Goal: Information Seeking & Learning: Learn about a topic

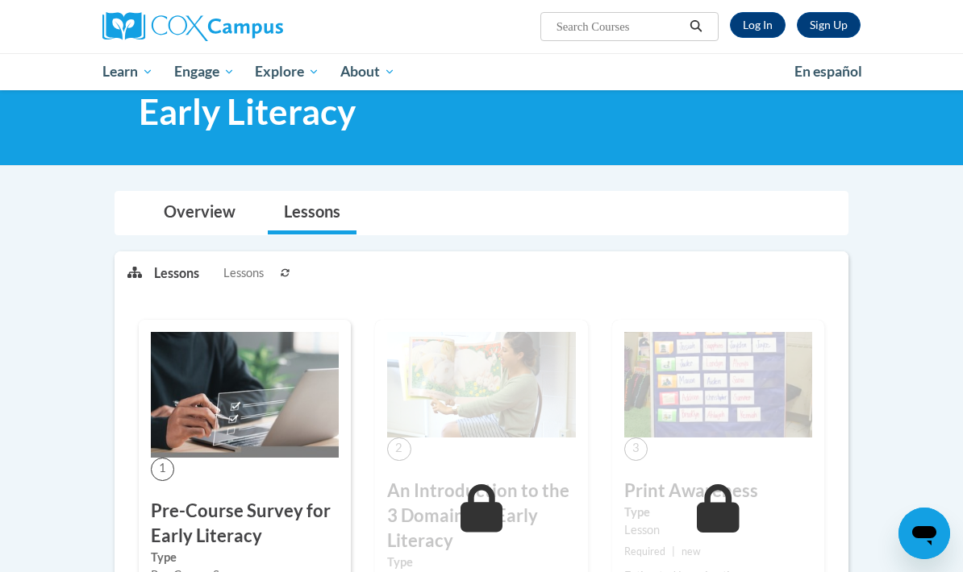
scroll to position [47, 0]
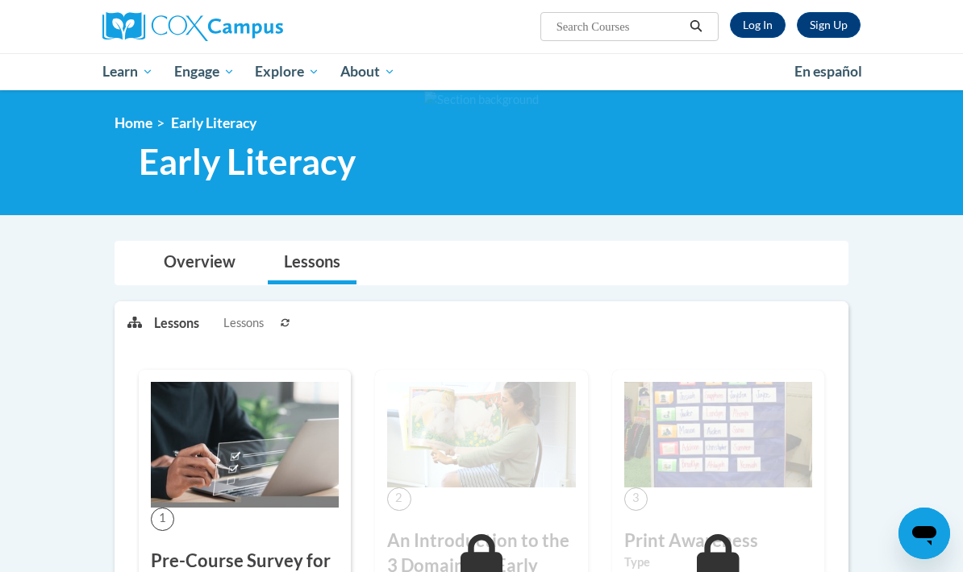
scroll to position [48, 0]
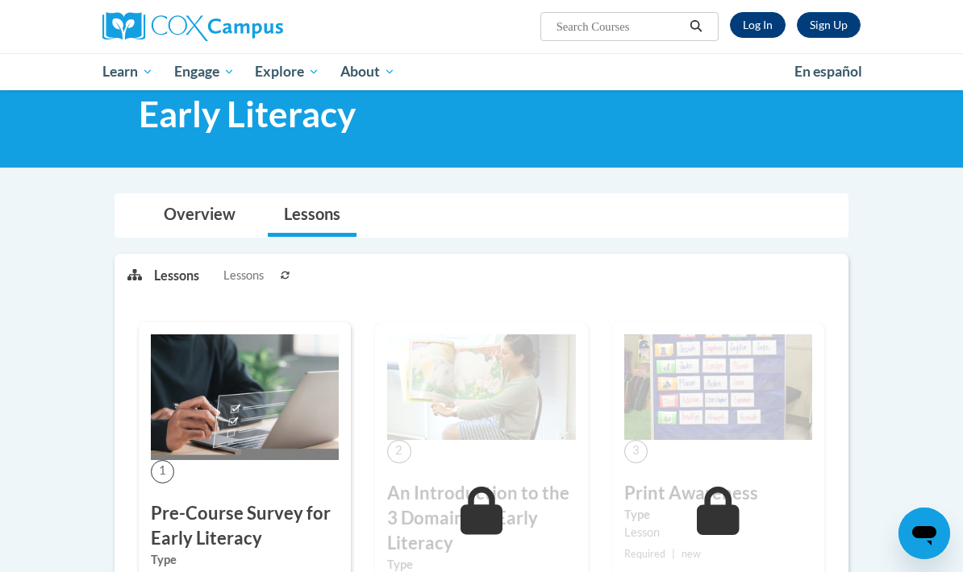
click at [764, 25] on link "Log In" at bounding box center [758, 25] width 56 height 26
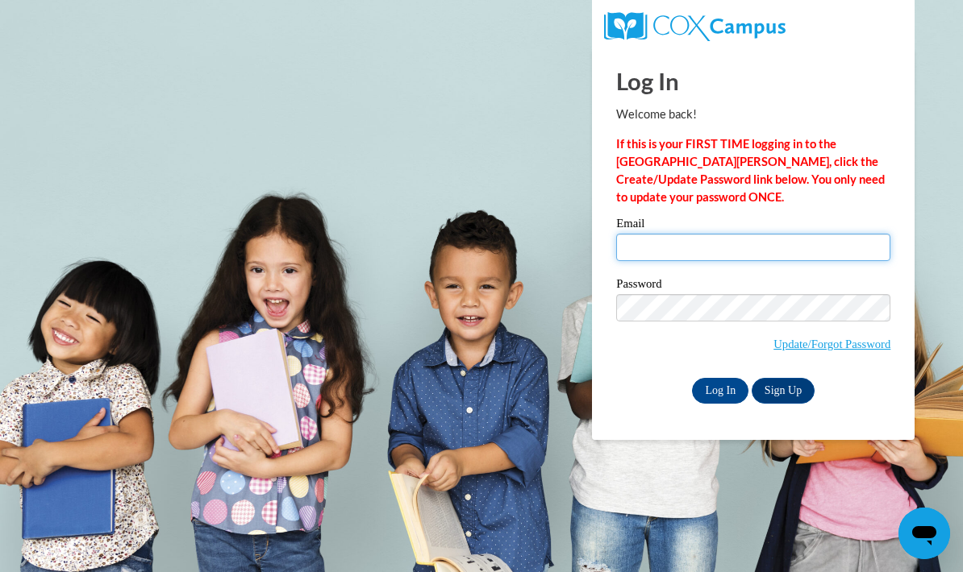
click at [817, 250] on input "Email" at bounding box center [753, 247] width 274 height 27
type input "mgeorge4@my.athens.edu"
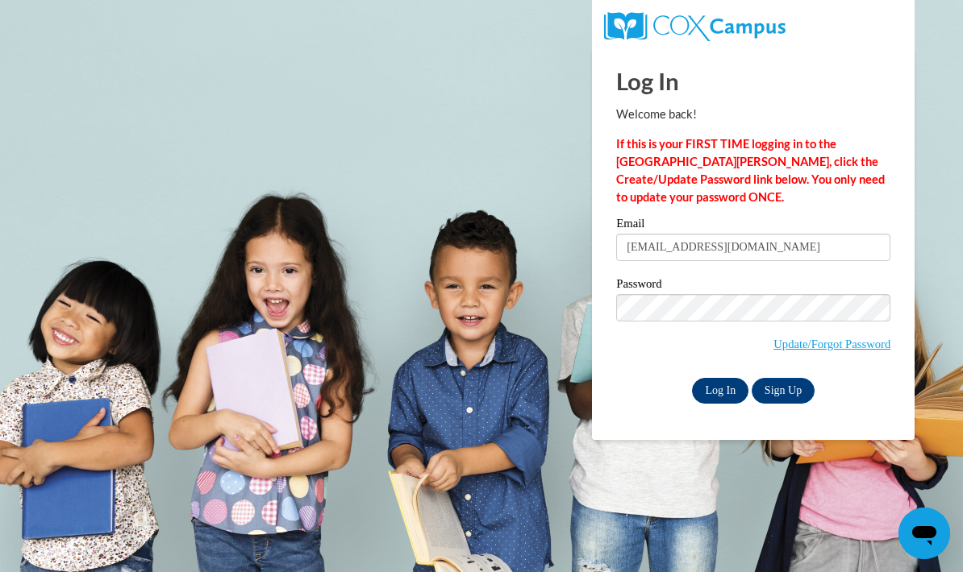
click at [720, 399] on input "Log In" at bounding box center [720, 391] width 56 height 26
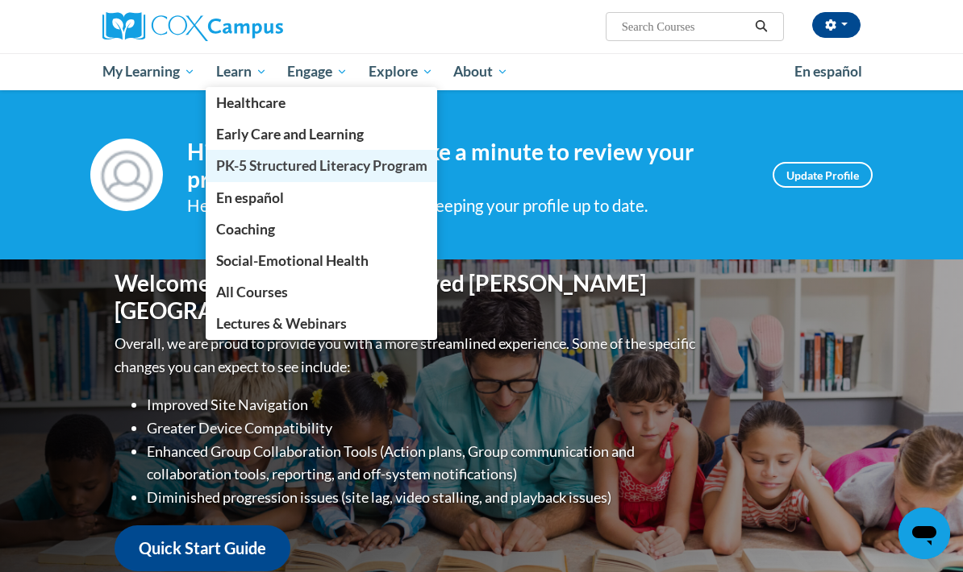
click at [413, 170] on span "PK-5 Structured Literacy Program" at bounding box center [321, 165] width 211 height 17
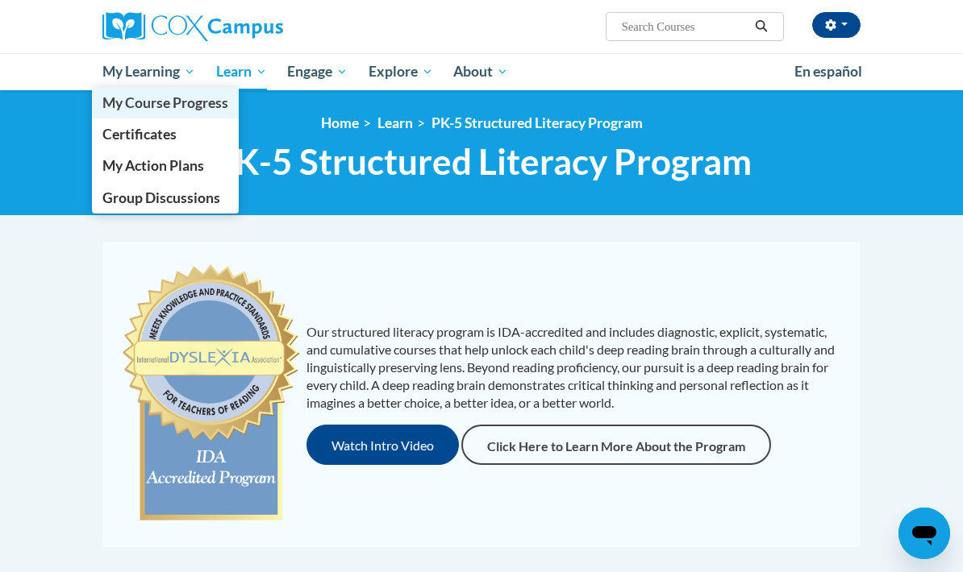
click at [194, 105] on span "My Course Progress" at bounding box center [165, 102] width 126 height 17
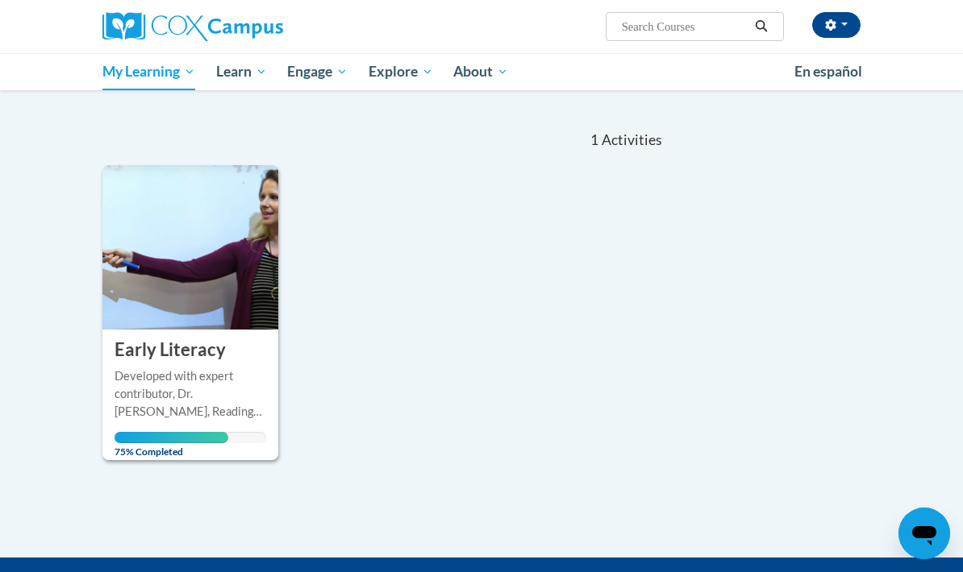
scroll to position [217, 0]
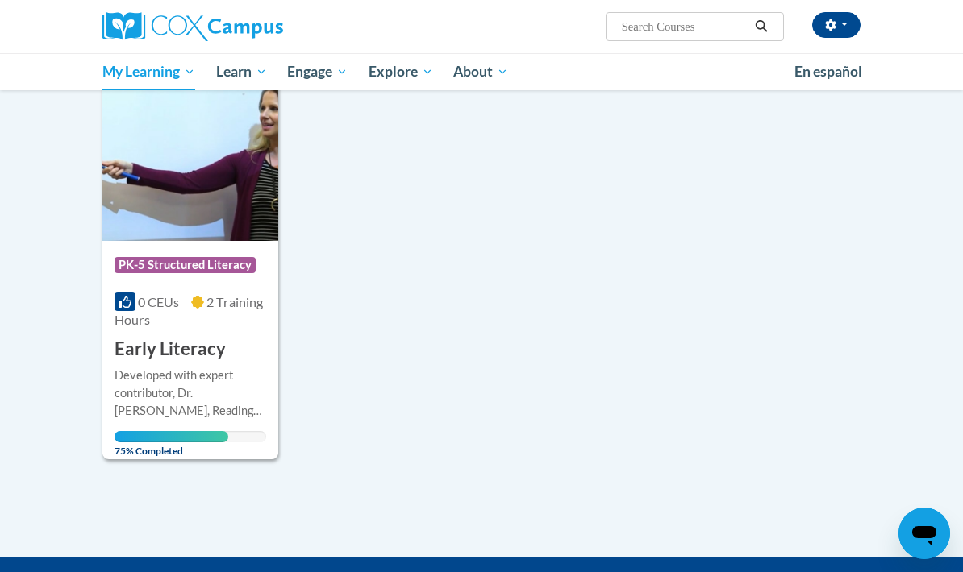
click at [230, 237] on img at bounding box center [190, 159] width 176 height 164
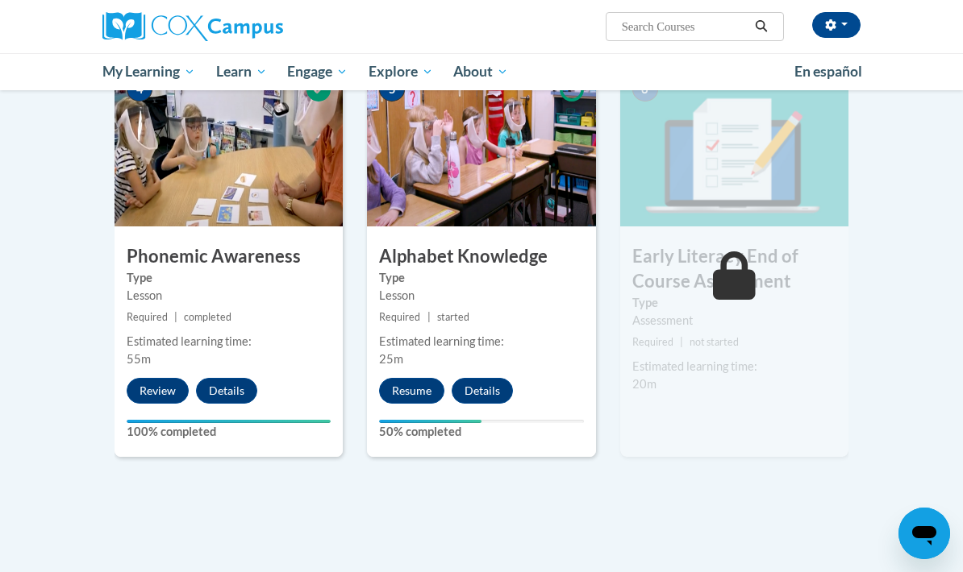
scroll to position [825, 0]
click at [399, 385] on div "5 Alphabet Knowledge Type Lesson Required | started Estimated learning time: 25…" at bounding box center [481, 262] width 228 height 392
click at [419, 379] on button "Resume" at bounding box center [411, 392] width 65 height 26
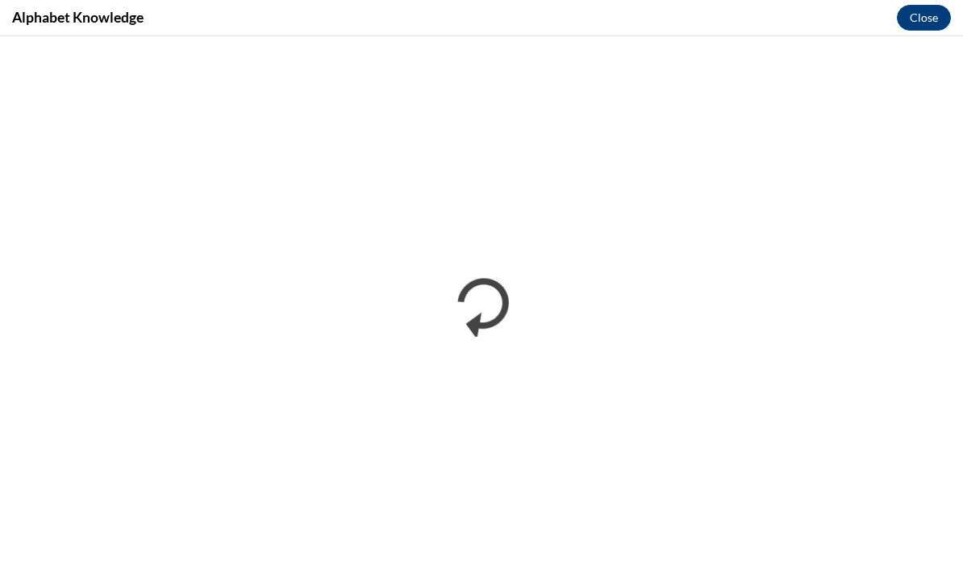
scroll to position [0, 0]
